Goal: Information Seeking & Learning: Learn about a topic

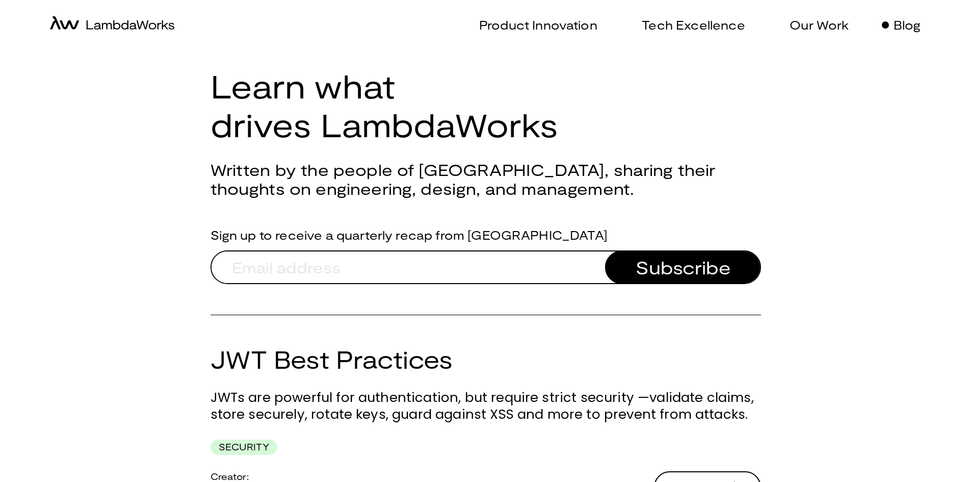
click at [793, 34] on div "Product Innovation Tech Excellence Our Work Blog" at bounding box center [709, 25] width 447 height 40
click at [801, 24] on p "Our Work" at bounding box center [819, 24] width 59 height 15
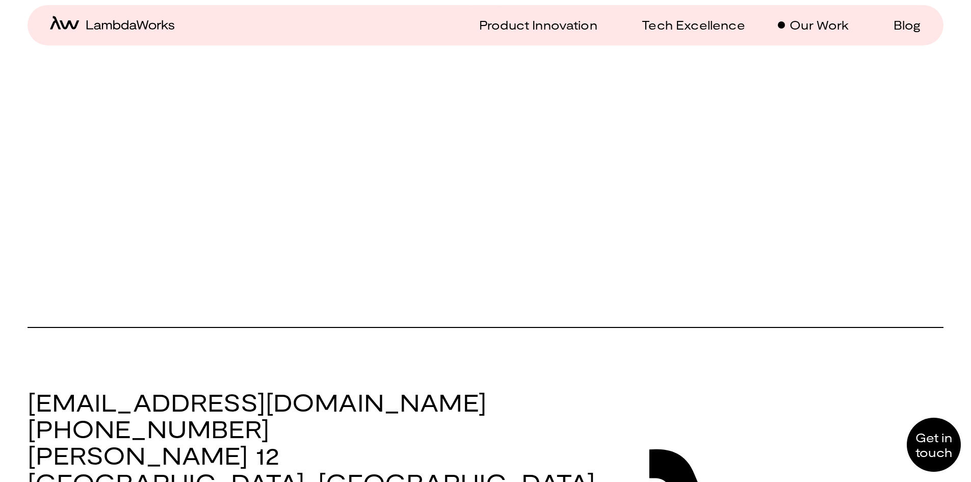
scroll to position [4538, 0]
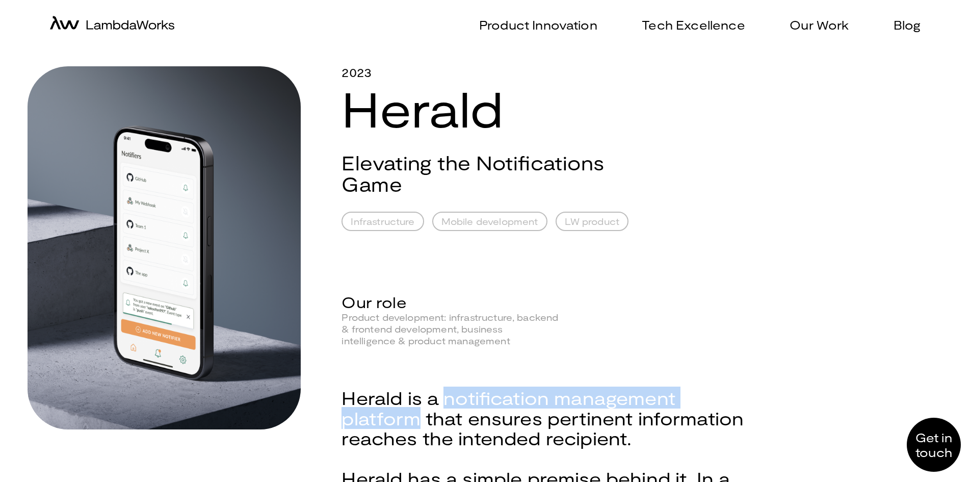
drag, startPoint x: 443, startPoint y: 399, endPoint x: 415, endPoint y: 422, distance: 36.6
click at [415, 422] on div "Herald is a notification management platform that ensures pertinent information…" at bounding box center [544, 428] width 404 height 80
copy div "notification management platform"
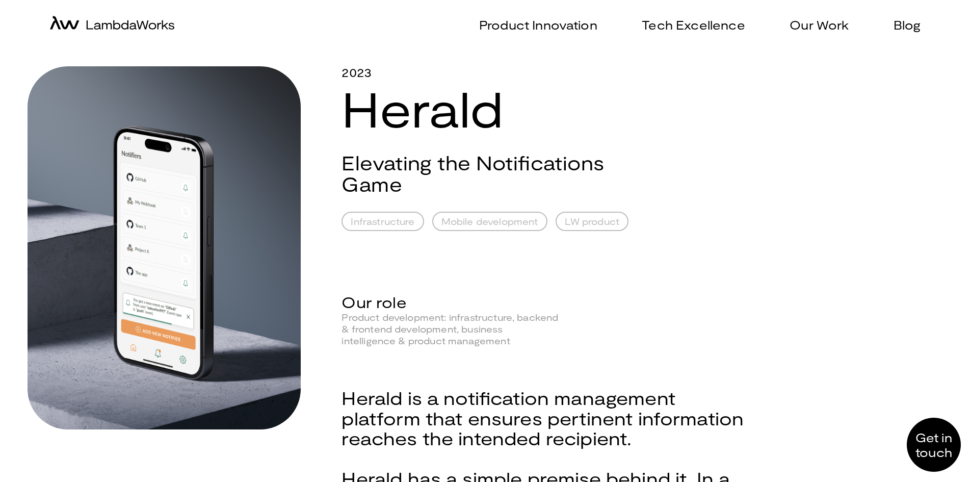
click at [707, 219] on div "Infrastructure Mobile development LW product" at bounding box center [544, 221] width 404 height 19
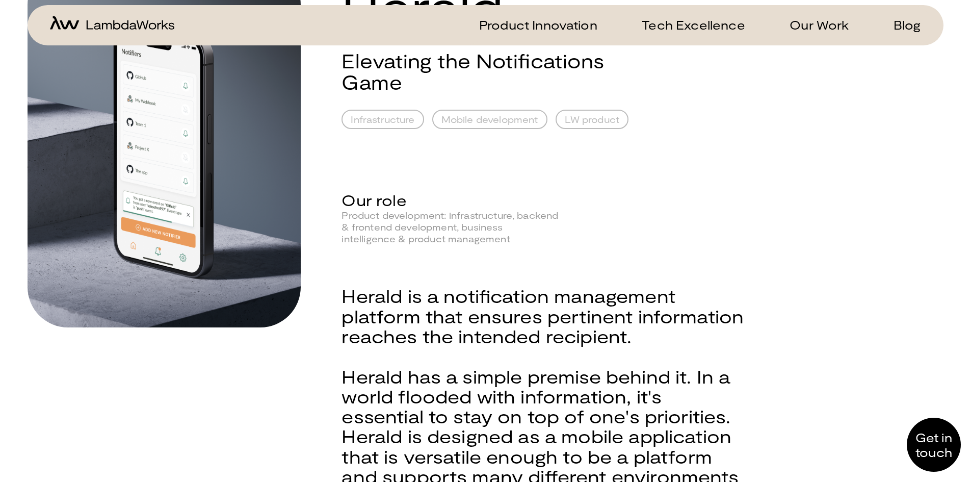
scroll to position [204, 0]
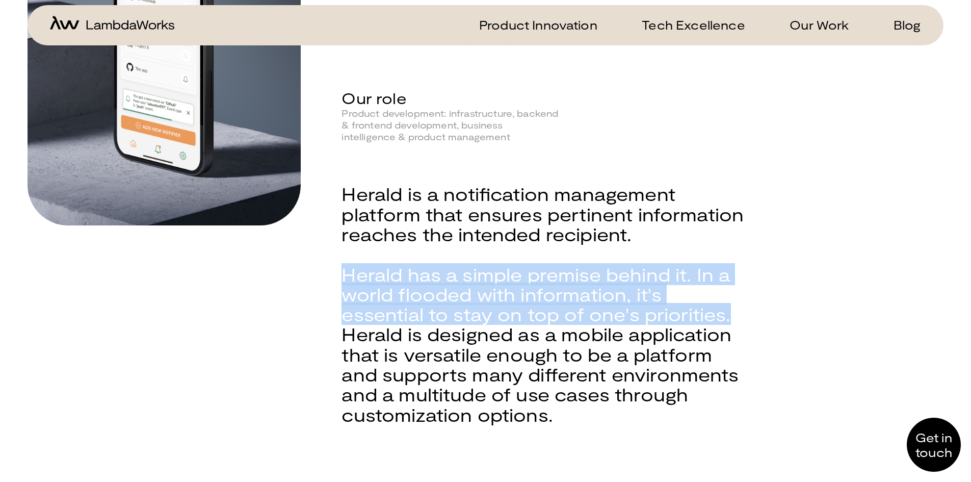
drag, startPoint x: 733, startPoint y: 318, endPoint x: 343, endPoint y: 276, distance: 392.3
click at [343, 276] on div "Herald has a simple premise behind it. In a world flooded with information, it'…" at bounding box center [544, 354] width 404 height 181
copy div "Herald has a simple premise behind it. In a world flooded with information, it'…"
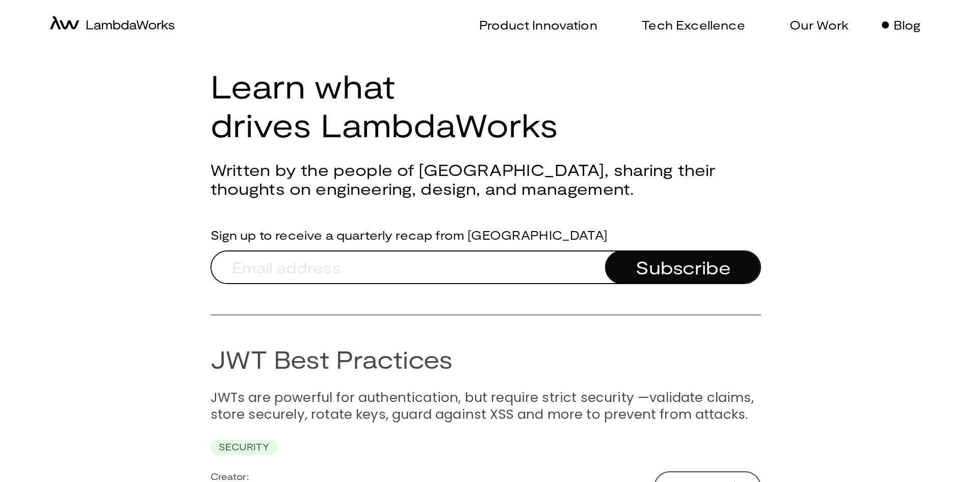
click at [799, 36] on div "Product Innovation Tech Excellence Our Work Blog" at bounding box center [709, 25] width 447 height 40
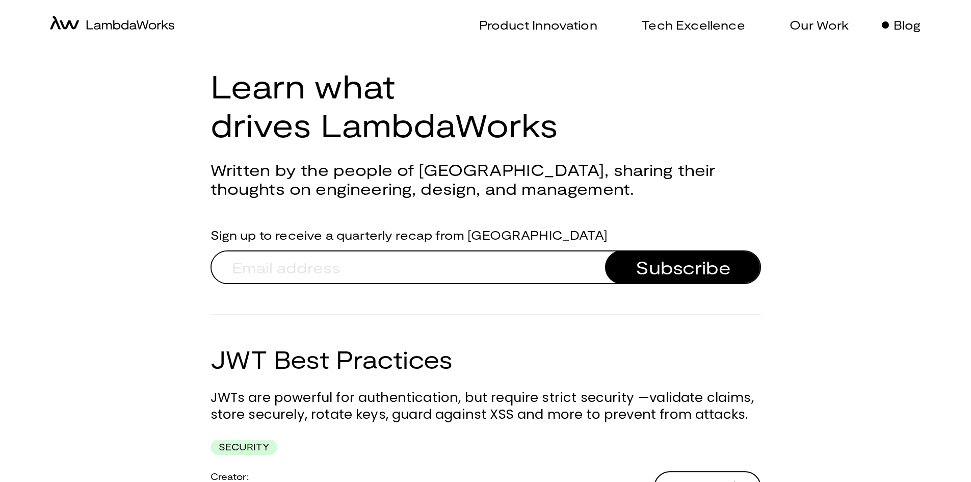
click at [803, 25] on p "Our Work" at bounding box center [819, 24] width 59 height 15
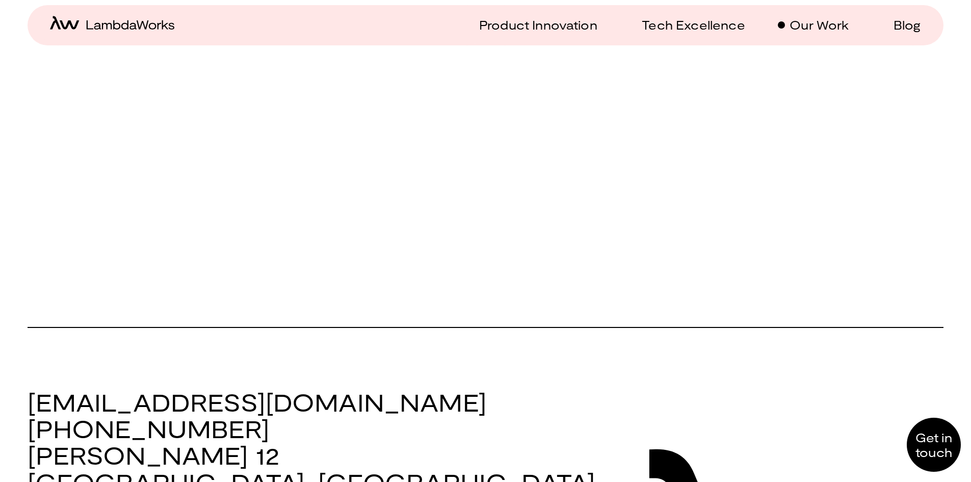
scroll to position [4640, 0]
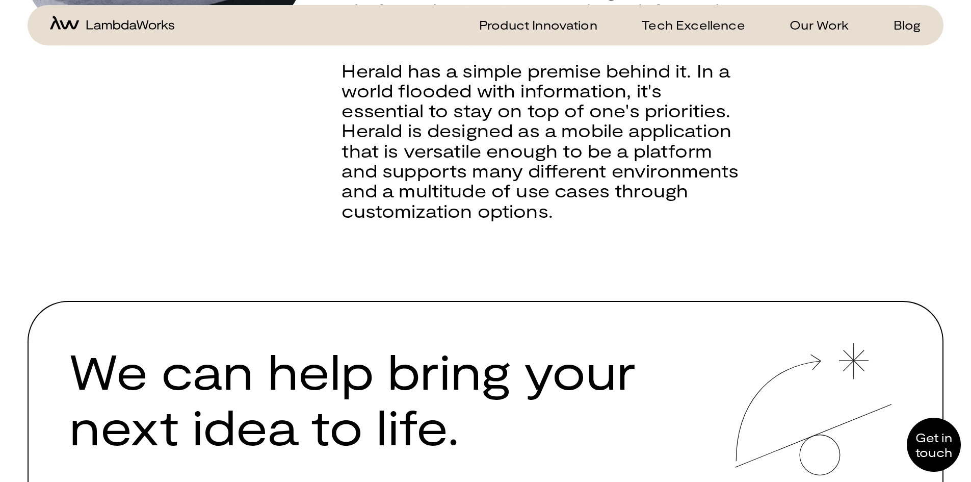
scroll to position [153, 0]
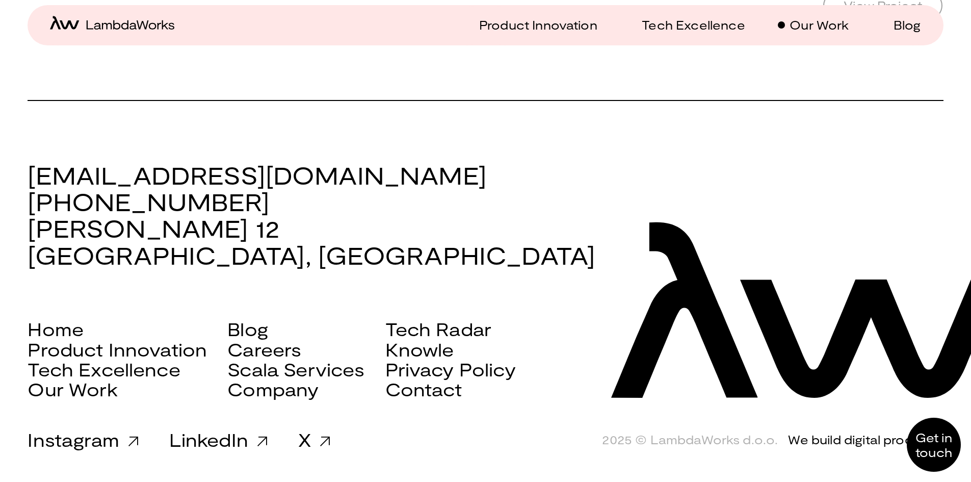
scroll to position [5456, 0]
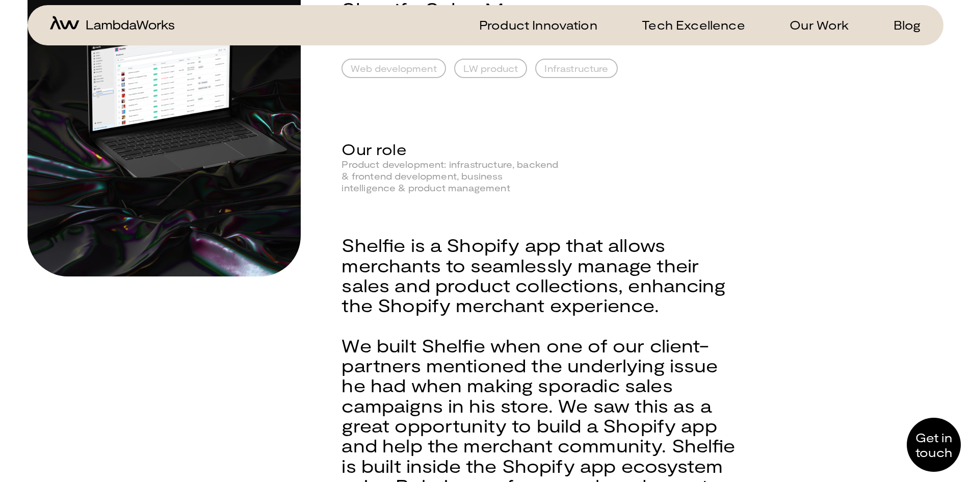
click at [132, 331] on div at bounding box center [164, 224] width 273 height 622
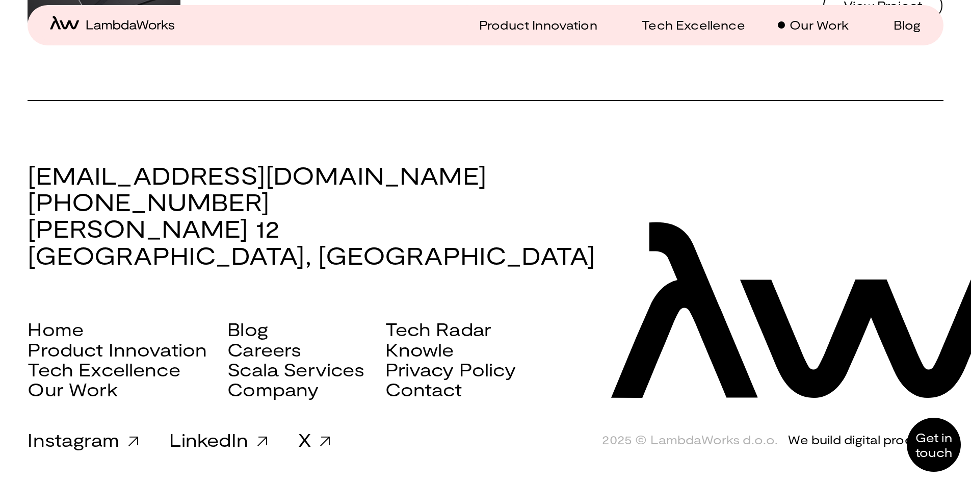
scroll to position [5289, 0]
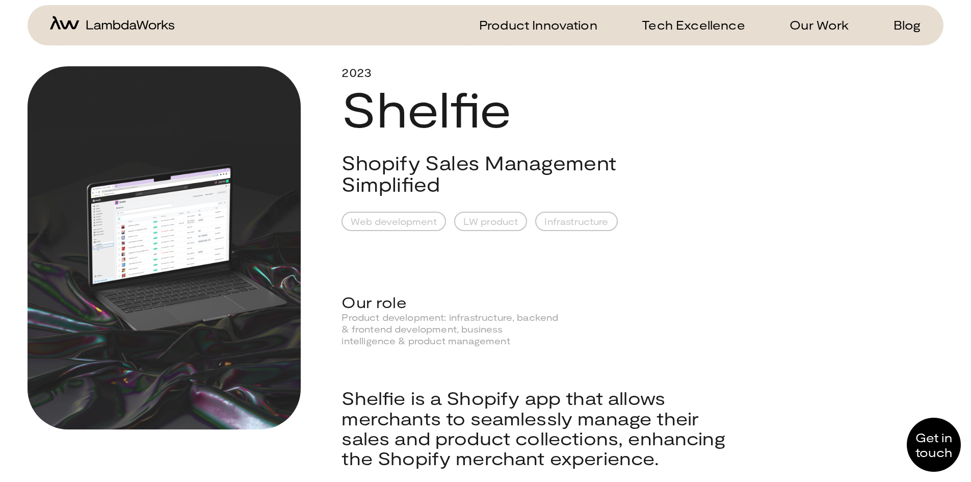
scroll to position [102, 0]
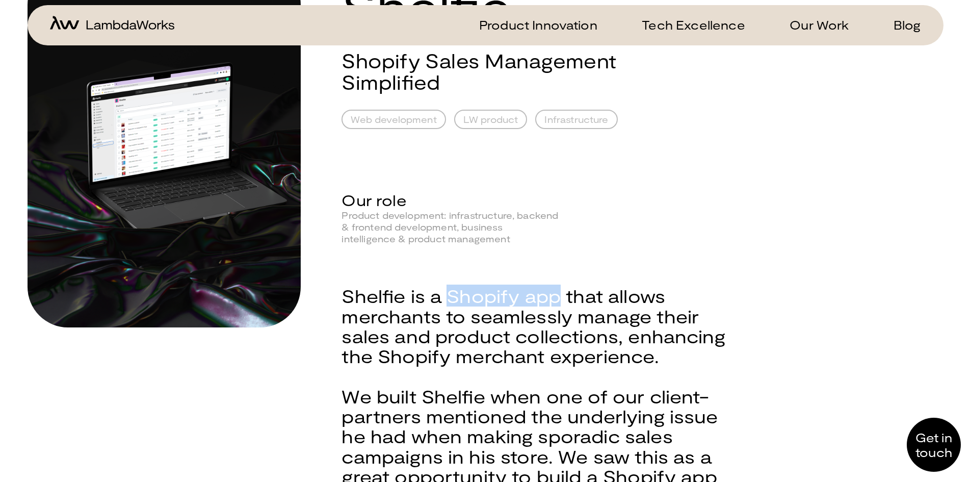
drag, startPoint x: 449, startPoint y: 297, endPoint x: 562, endPoint y: 299, distance: 112.7
click at [562, 299] on div "Shelfie is a Shopify app that allows merchants to seamlessly manage their sales…" at bounding box center [544, 336] width 404 height 100
copy div "Shopify app"
click at [762, 275] on div "2023 Shelfie Shopify Sales Management Simplified Web development LW product Inf…" at bounding box center [643, 275] width 602 height 622
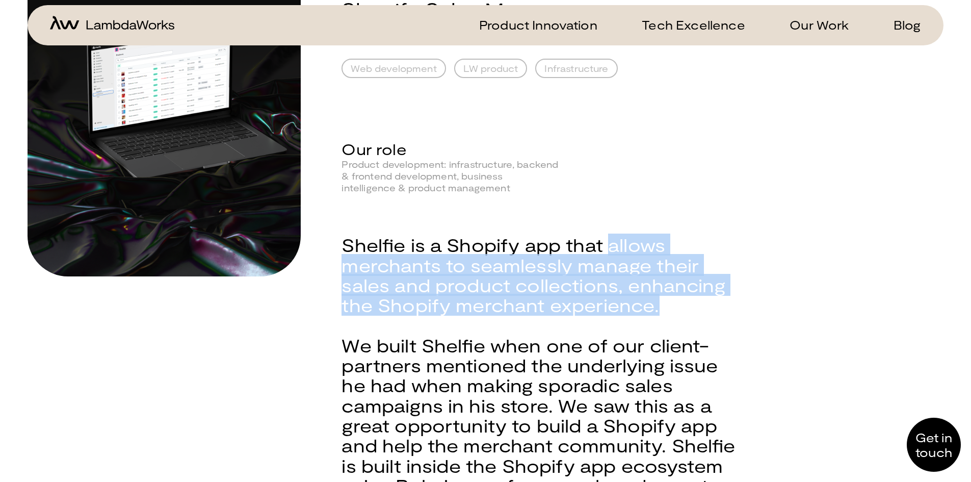
drag, startPoint x: 615, startPoint y: 241, endPoint x: 663, endPoint y: 305, distance: 80.1
click at [663, 305] on div "Shelfie is a Shopify app that allows merchants to seamlessly manage their sales…" at bounding box center [544, 285] width 404 height 100
copy div "allows merchants to seamlessly manage their sales and product collections, enha…"
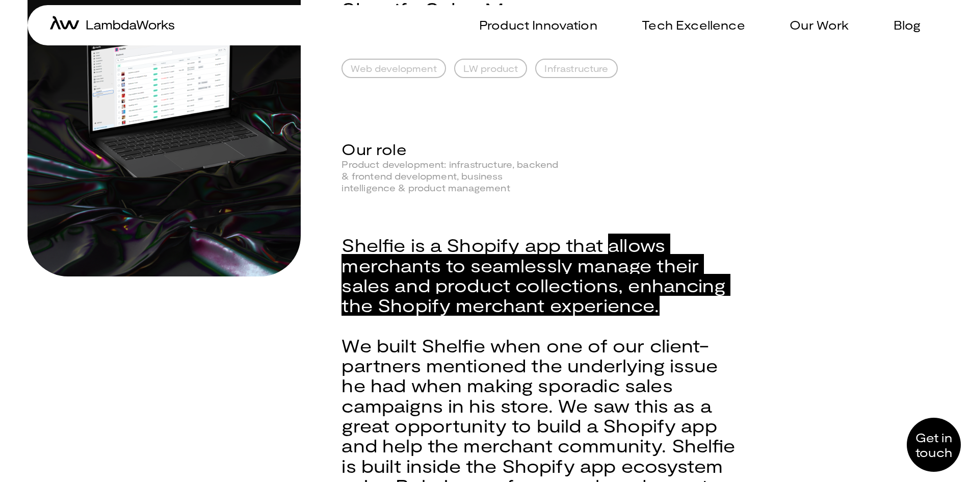
scroll to position [0, 0]
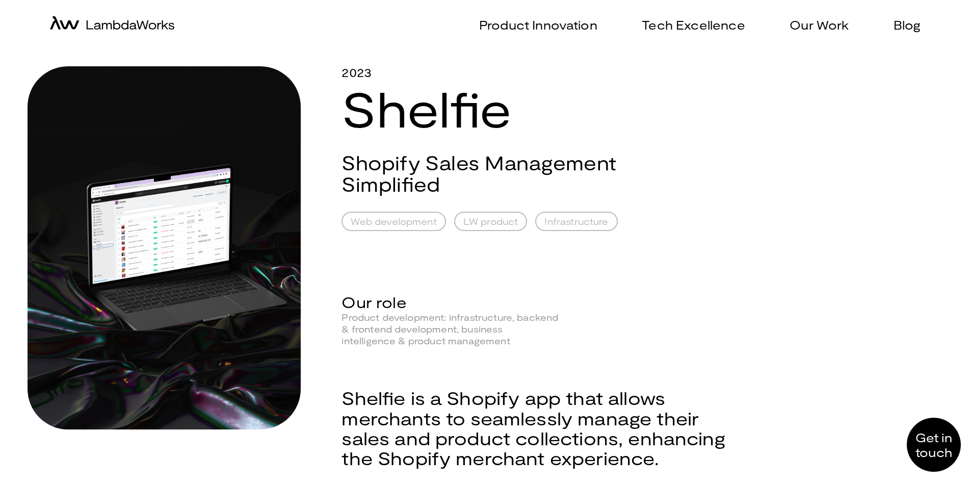
click at [808, 226] on div "2023 Shelfie Shopify Sales Management Simplified Web development LW product Inf…" at bounding box center [643, 377] width 602 height 622
